Goal: Transaction & Acquisition: Purchase product/service

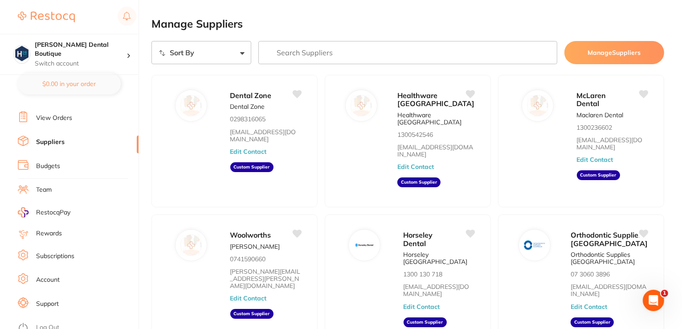
drag, startPoint x: 26, startPoint y: 112, endPoint x: 278, endPoint y: 19, distance: 268.0
click at [291, 51] on input "search" at bounding box center [407, 52] width 299 height 23
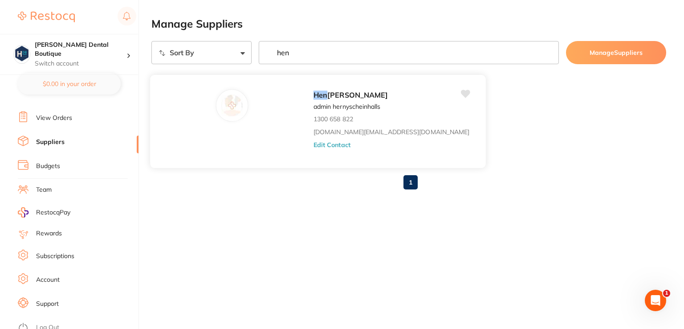
type input "hen"
click at [333, 125] on div "Hen [PERSON_NAME] admin hernyscheinhalls 1300 658 822 [DOMAIN_NAME][EMAIL_ADDRE…" at bounding box center [396, 124] width 164 height 70
click at [221, 98] on img at bounding box center [231, 105] width 21 height 21
click at [314, 145] on button "Edit Contact" at bounding box center [332, 144] width 37 height 7
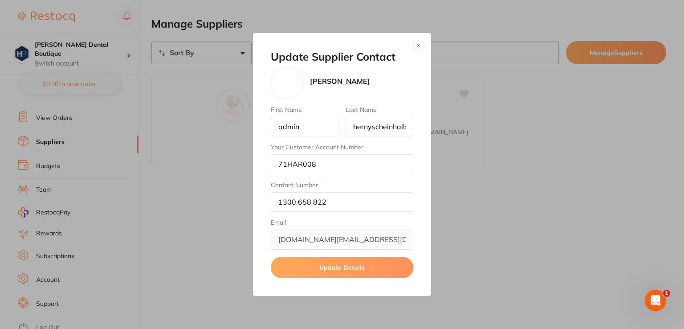
click at [422, 42] on button "button" at bounding box center [418, 45] width 11 height 11
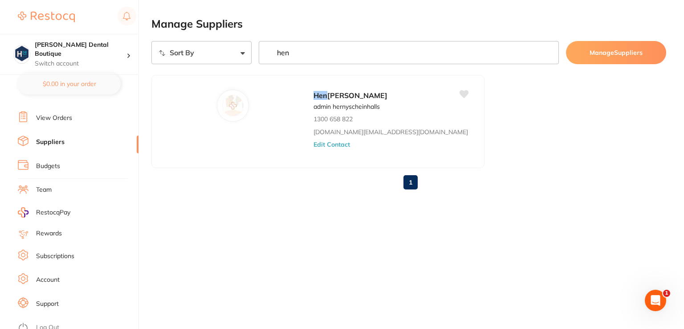
click at [41, 116] on link "View Orders" at bounding box center [54, 118] width 36 height 9
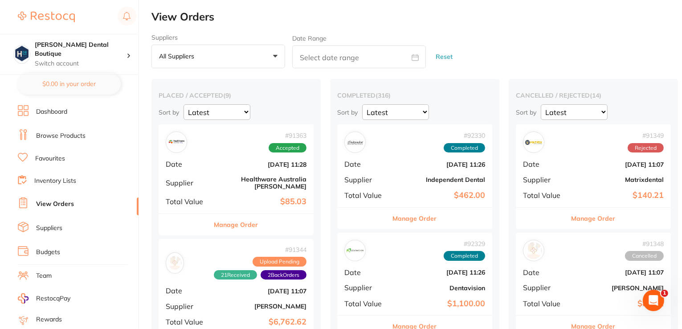
click at [51, 106] on li "Dashboard" at bounding box center [78, 111] width 121 height 13
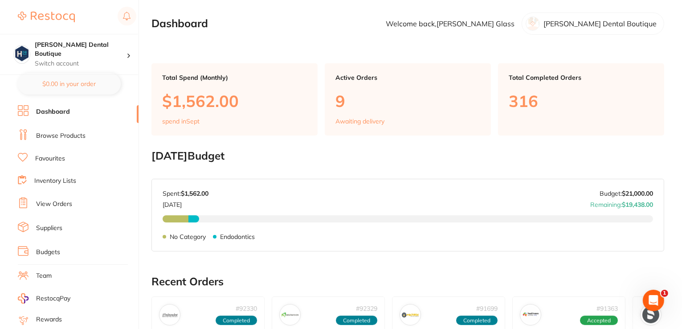
click at [48, 134] on link "Browse Products" at bounding box center [60, 135] width 49 height 9
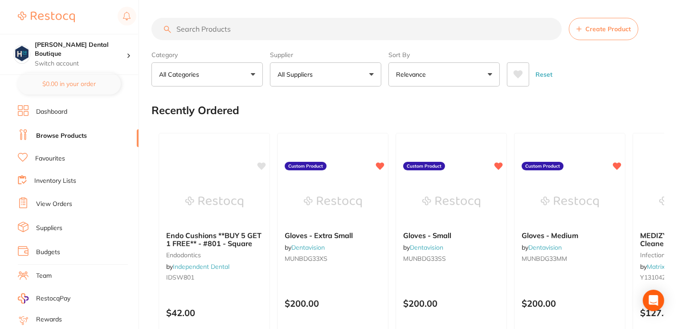
click at [227, 20] on input "search" at bounding box center [356, 29] width 410 height 22
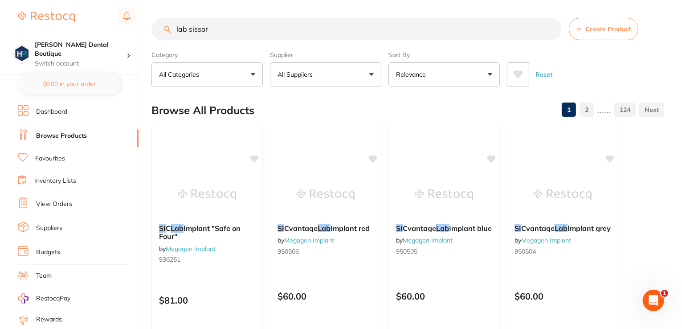
type input "lab sissors"
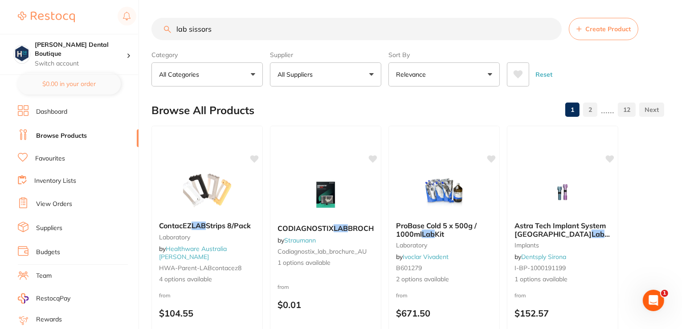
drag, startPoint x: 231, startPoint y: 30, endPoint x: 52, endPoint y: -29, distance: 189.0
click at [52, 0] on html "$0.00 [PERSON_NAME] Dental Boutique Switch account [PERSON_NAME] Dental Boutiqu…" at bounding box center [341, 164] width 682 height 329
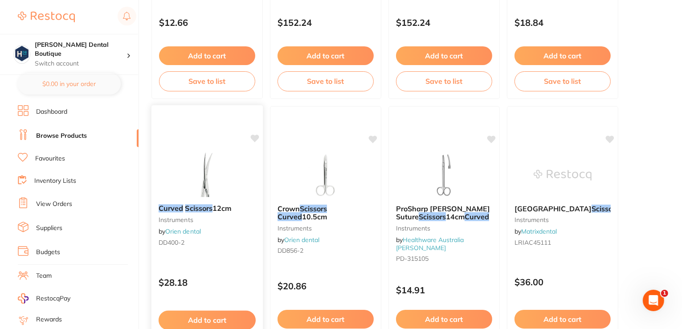
scroll to position [1337, 0]
type input "curved laboratory sissors"
click at [53, 123] on ul "Dashboard Browse Products Favourites Inventory Lists View Orders Suppliers Budg…" at bounding box center [78, 258] width 121 height 307
click at [49, 136] on link "Browse Products" at bounding box center [61, 135] width 51 height 9
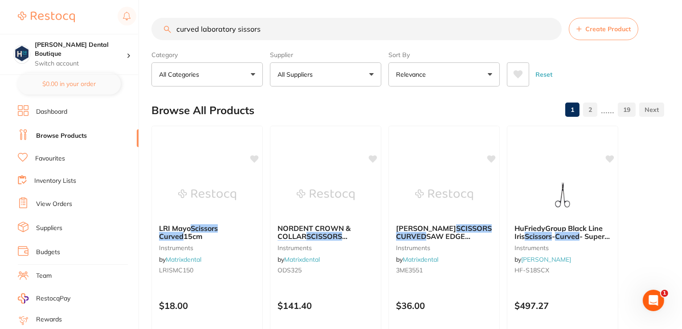
drag, startPoint x: 279, startPoint y: 27, endPoint x: 41, endPoint y: -3, distance: 240.2
click at [41, 0] on html "$0.00 [PERSON_NAME] Dental Boutique Switch account [PERSON_NAME] Dental Boutiqu…" at bounding box center [341, 164] width 682 height 329
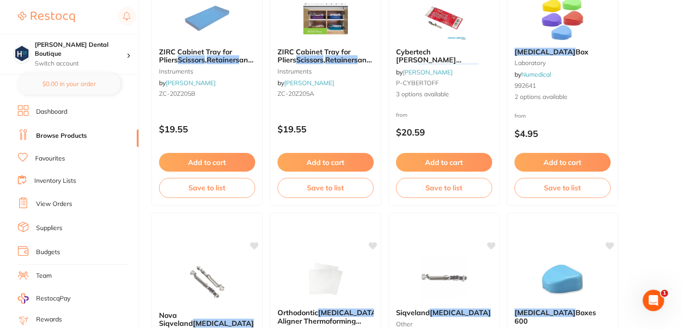
scroll to position [134, 0]
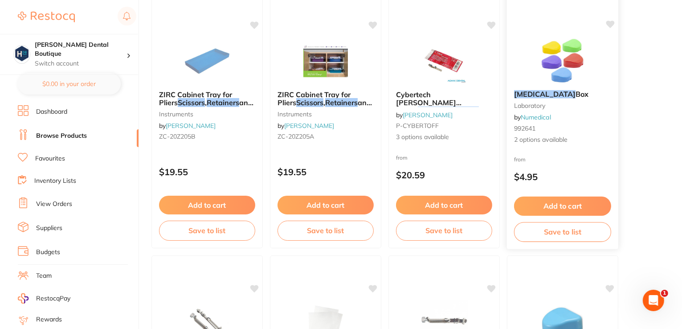
type input "[MEDICAL_DATA] sissors"
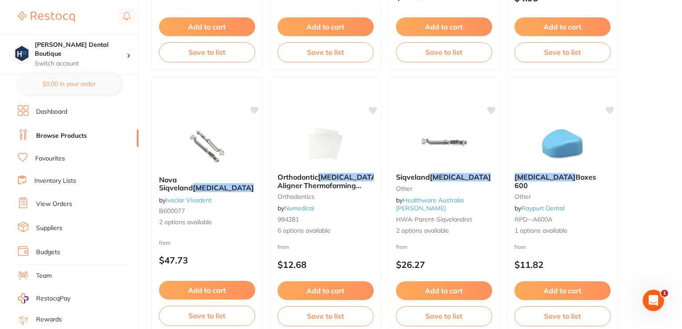
click at [71, 132] on link "Browse Products" at bounding box center [61, 135] width 51 height 9
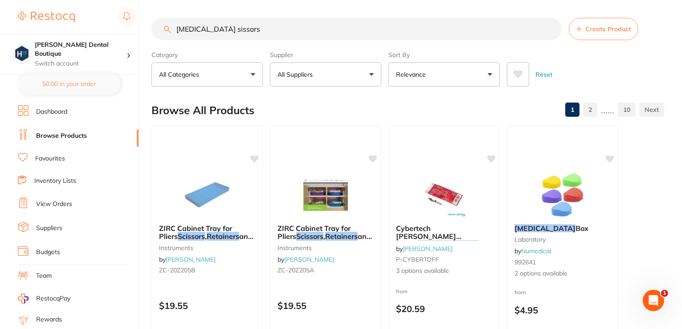
drag, startPoint x: 243, startPoint y: 29, endPoint x: 1, endPoint y: -32, distance: 249.4
click at [1, 0] on html "$0.00 [PERSON_NAME] Dental Boutique Switch account [PERSON_NAME] Dental Boutiqu…" at bounding box center [341, 164] width 682 height 329
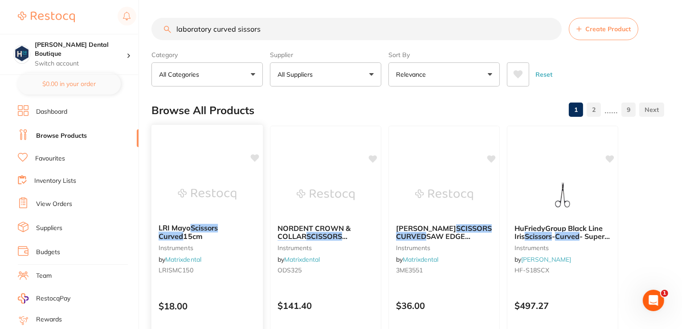
type input "laboratory curved sissors"
click at [221, 161] on div "LRI Mayo Scissors Curved 15cm instruments by Matrixdental LRISMC150 $18.00 Add …" at bounding box center [206, 254] width 111 height 256
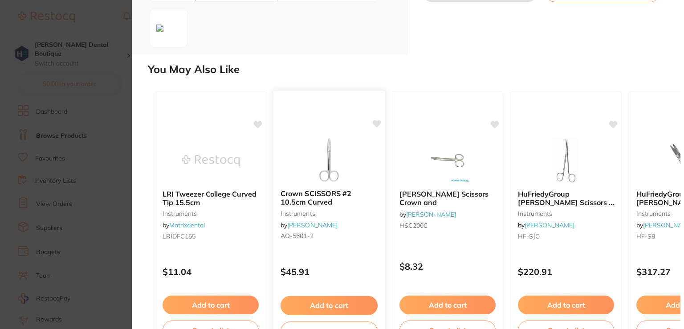
scroll to position [180, 0]
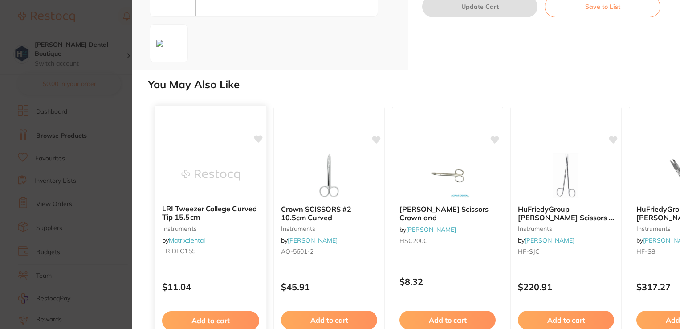
click at [240, 177] on img at bounding box center [210, 175] width 58 height 45
